Goal: Find specific page/section: Find specific page/section

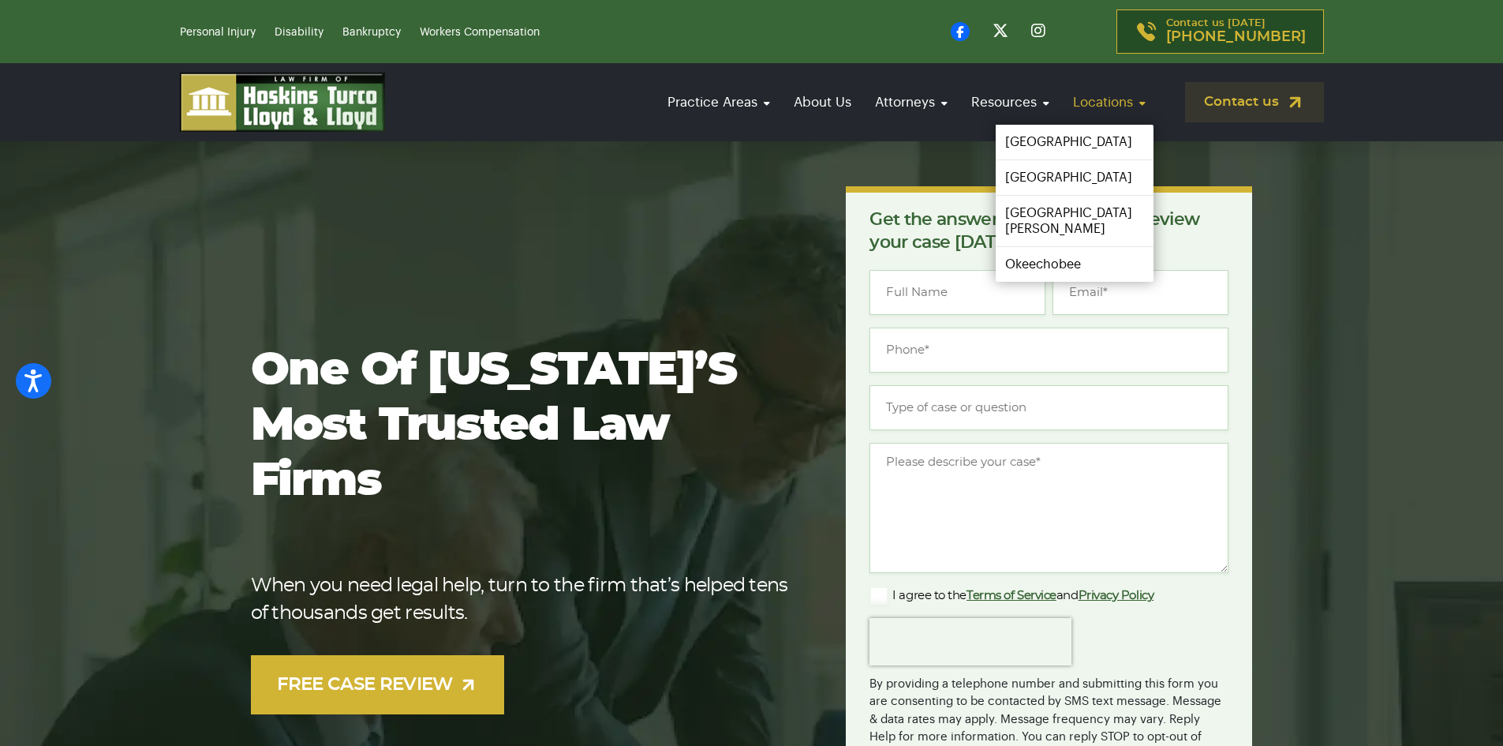
click at [1118, 113] on link "Locations" at bounding box center [1109, 102] width 88 height 45
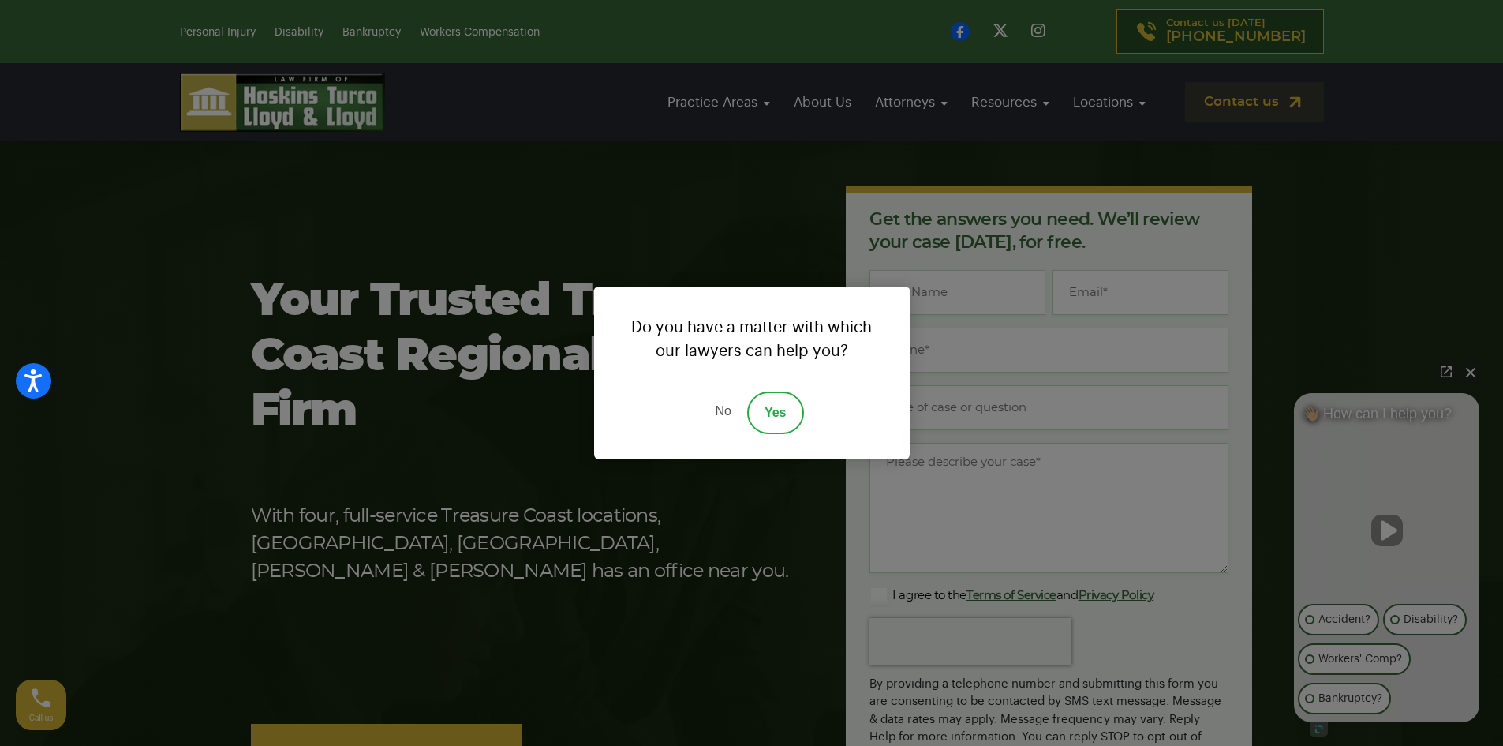
click at [721, 406] on link "No" at bounding box center [722, 412] width 47 height 43
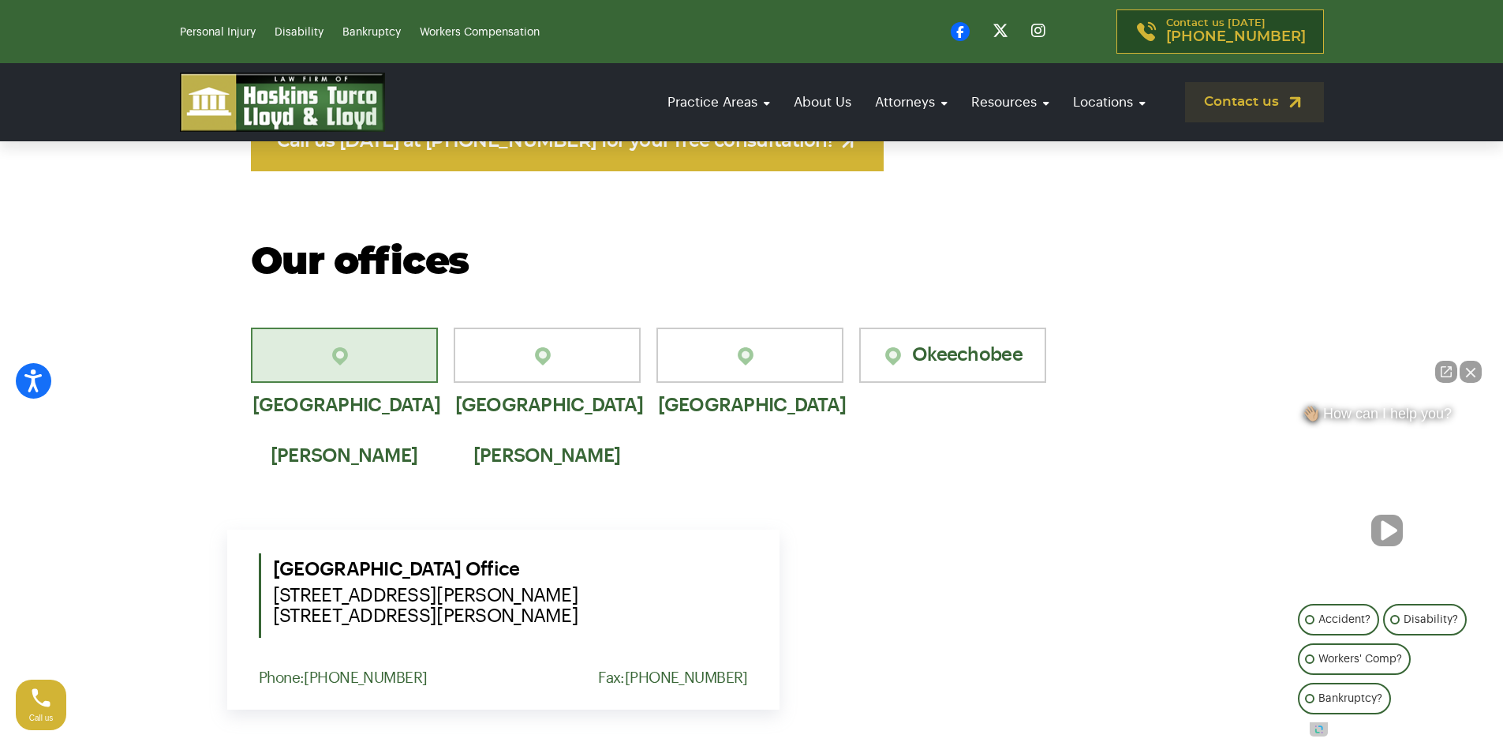
scroll to position [947, 0]
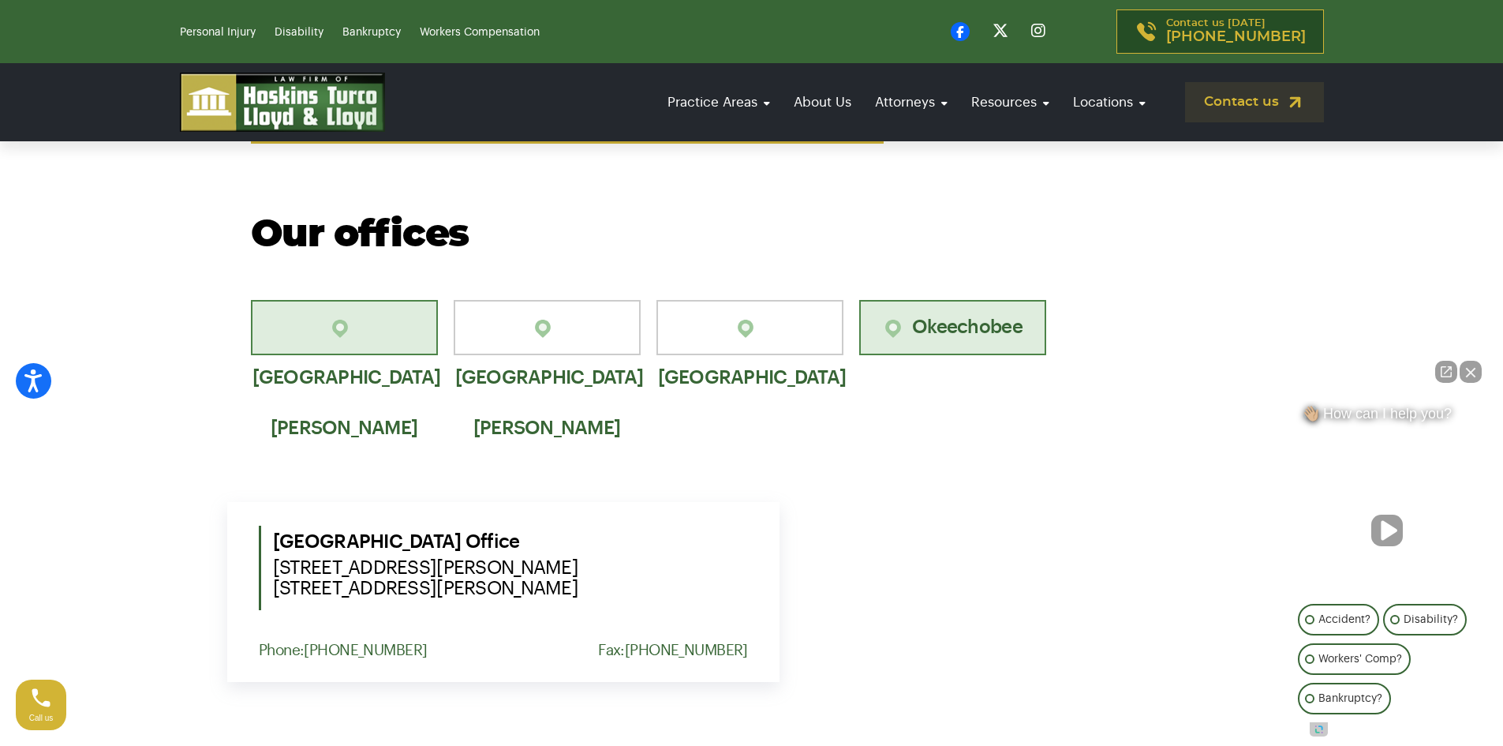
click at [943, 352] on link "Okeechobee" at bounding box center [952, 327] width 187 height 55
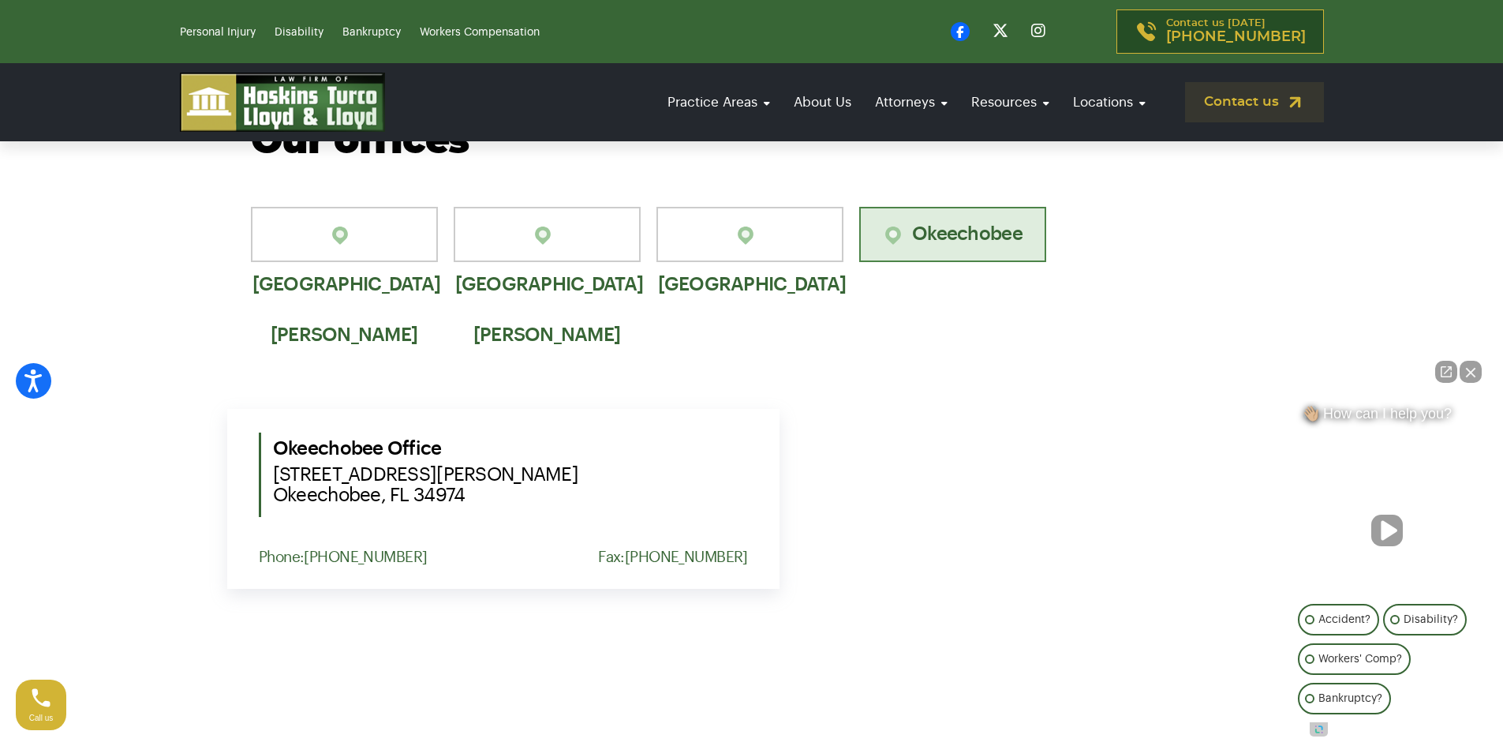
scroll to position [920, 0]
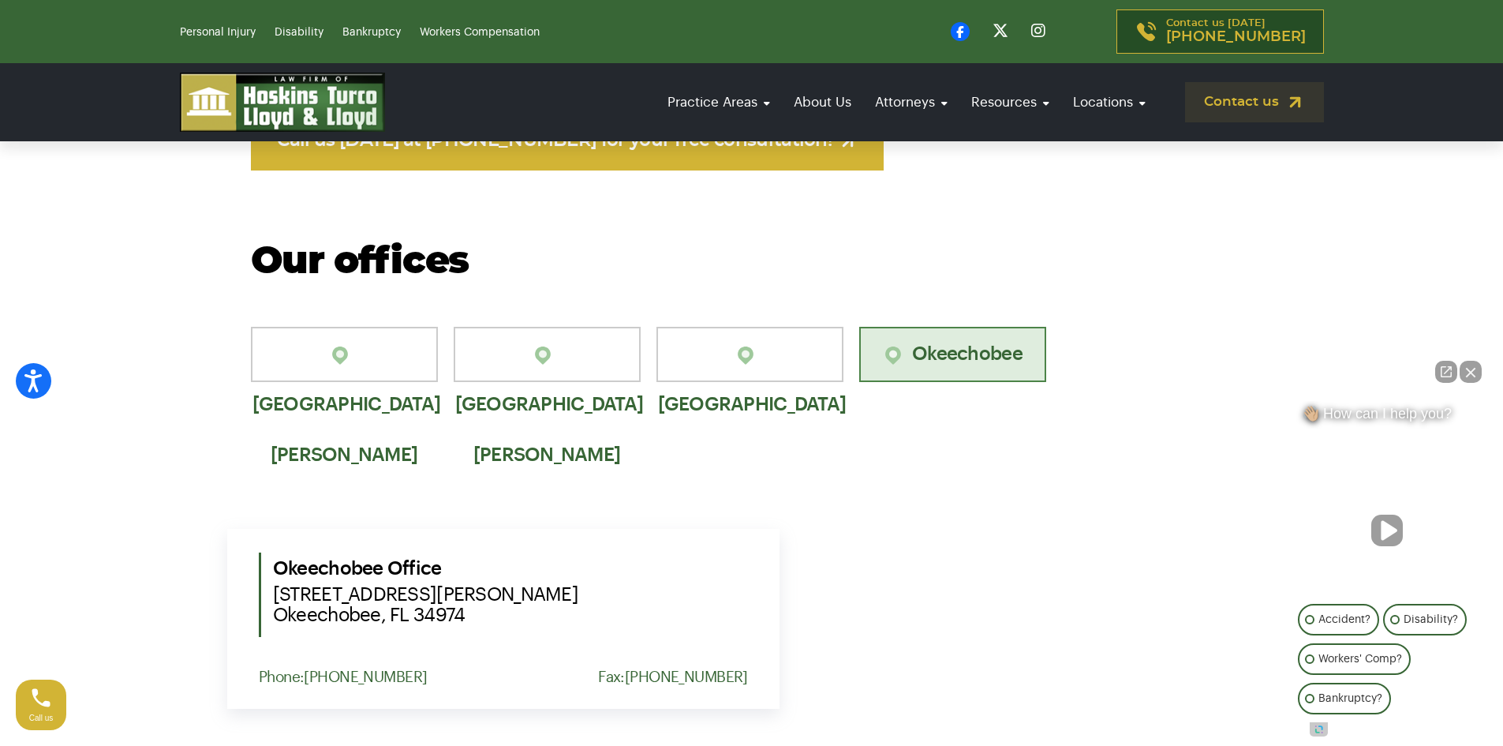
click at [1462, 366] on button "Close Intaker Chat Widget" at bounding box center [1471, 372] width 22 height 22
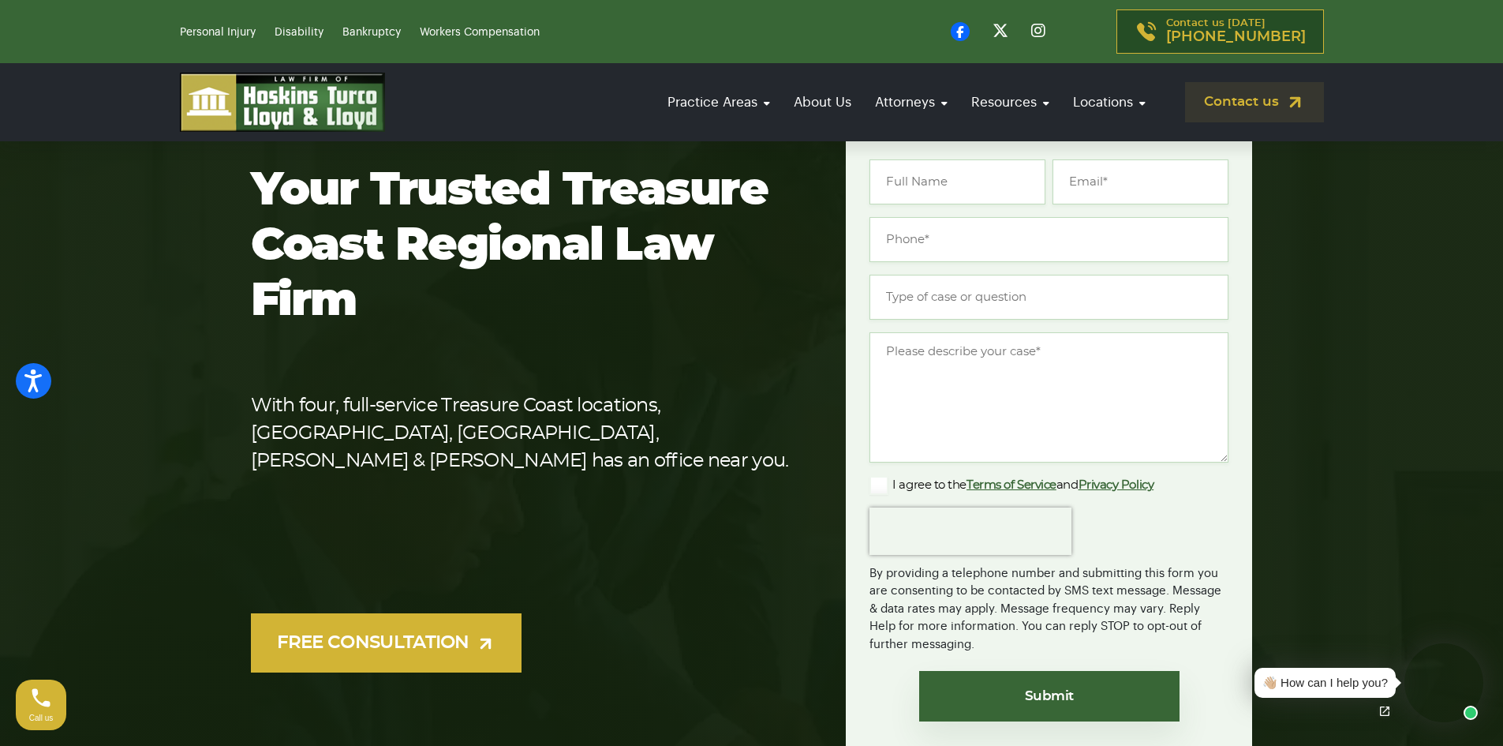
scroll to position [0, 0]
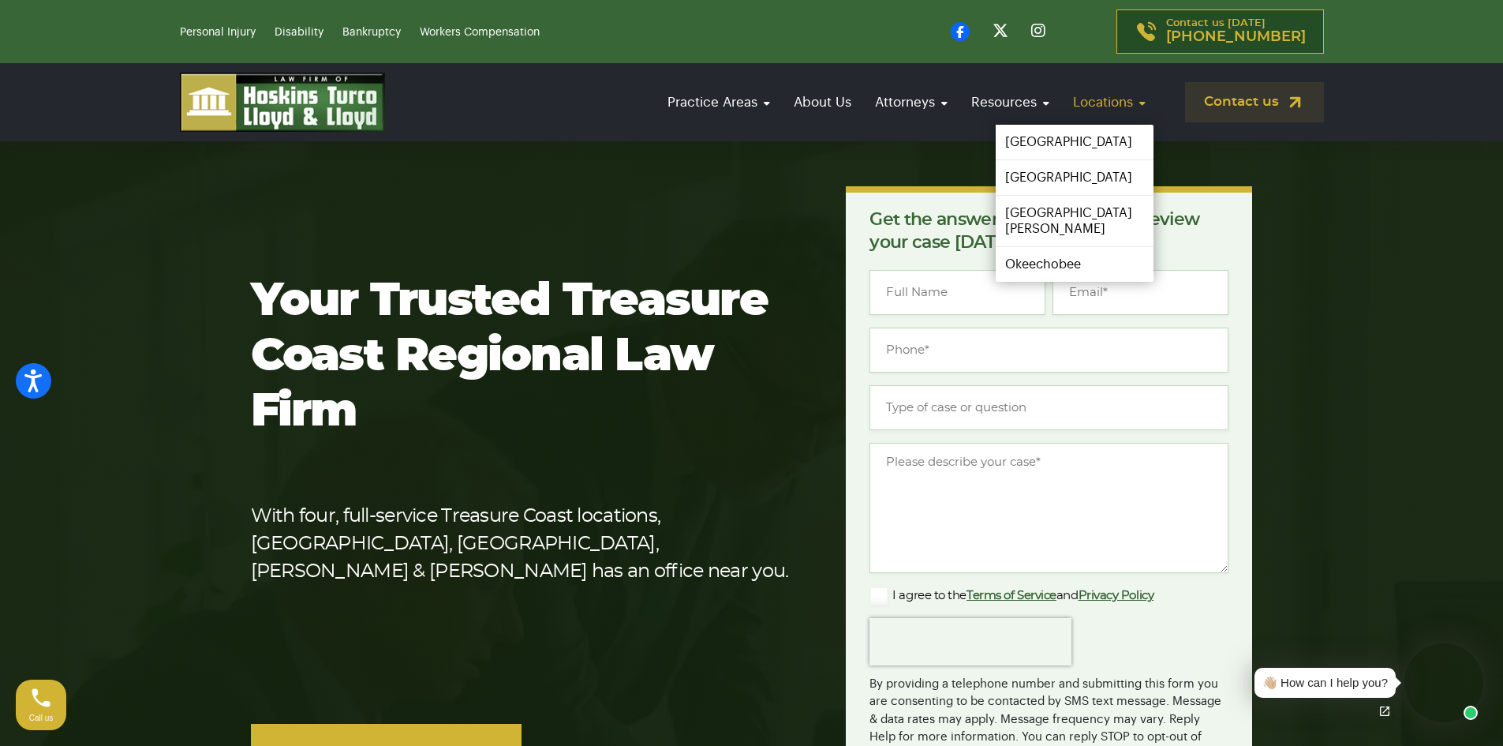
click at [1103, 92] on link "Locations" at bounding box center [1109, 102] width 88 height 45
click at [1034, 251] on link "Okeechobee" at bounding box center [1075, 265] width 163 height 36
